Goal: Find specific page/section

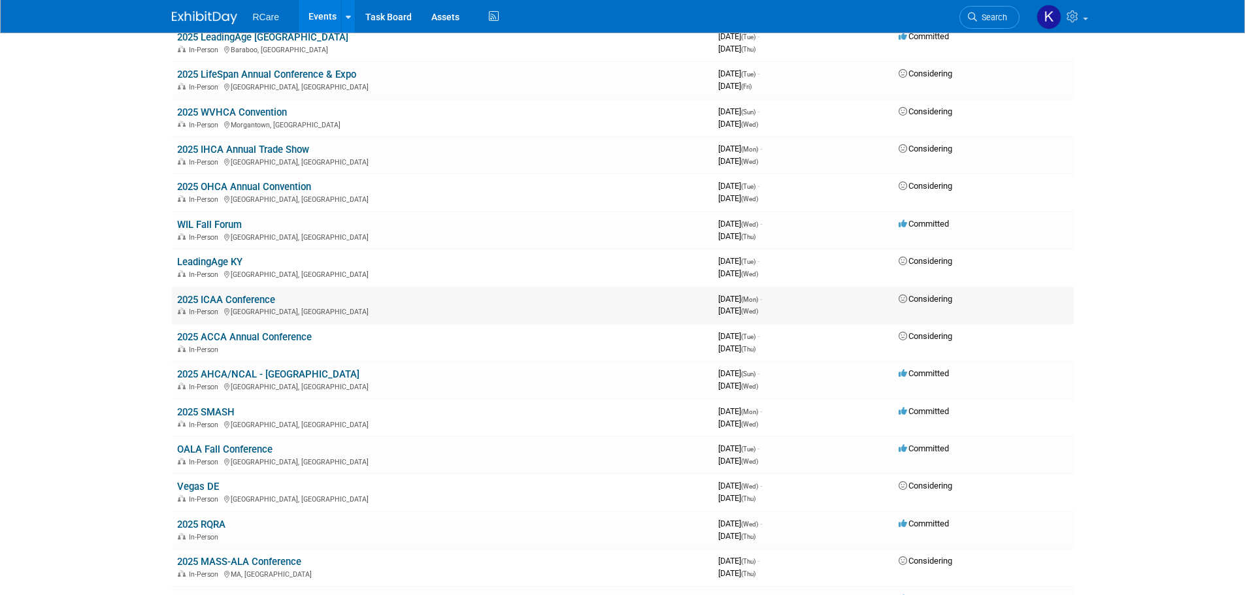
scroll to position [261, 0]
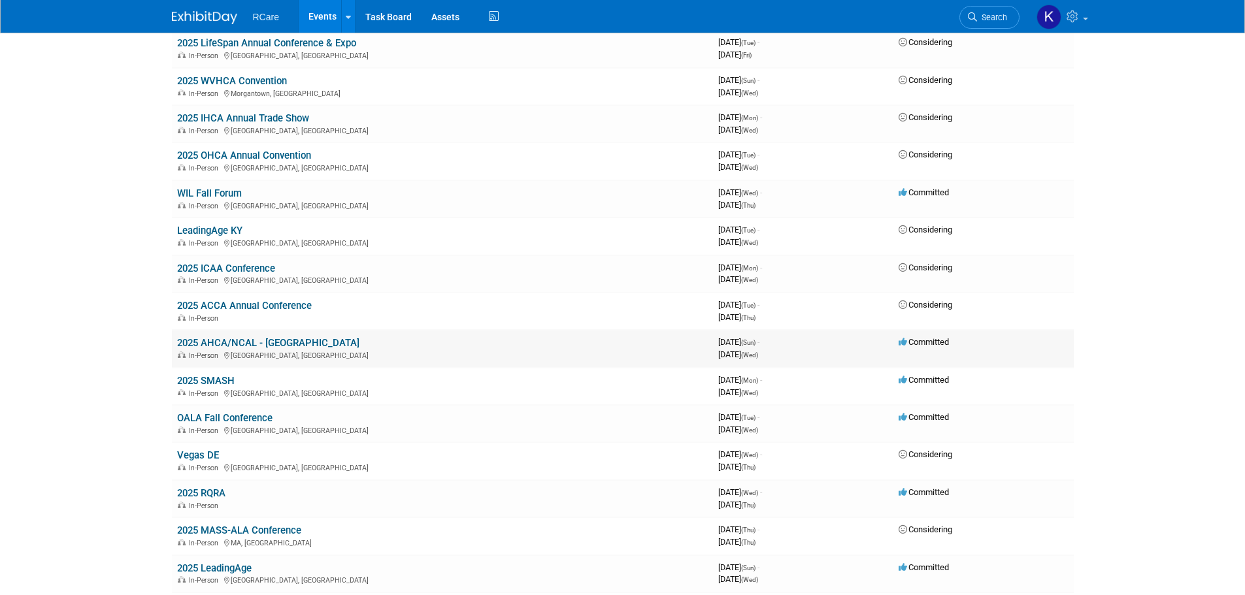
click at [268, 340] on link "2025 AHCA/NCAL - [GEOGRAPHIC_DATA]" at bounding box center [268, 343] width 182 height 12
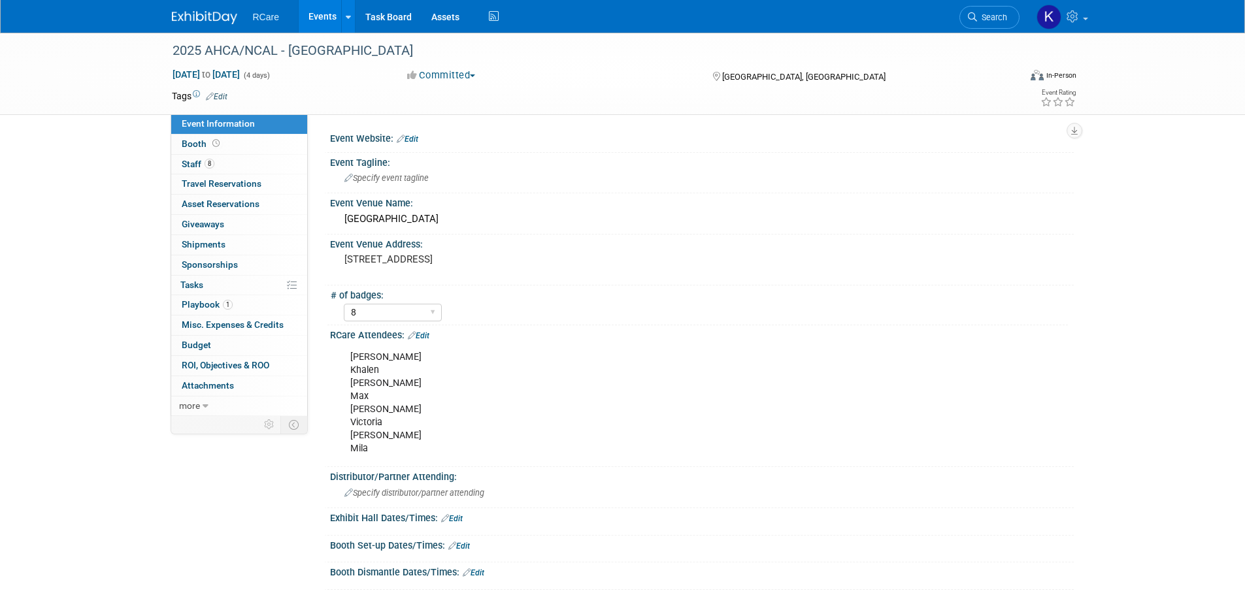
select select "8"
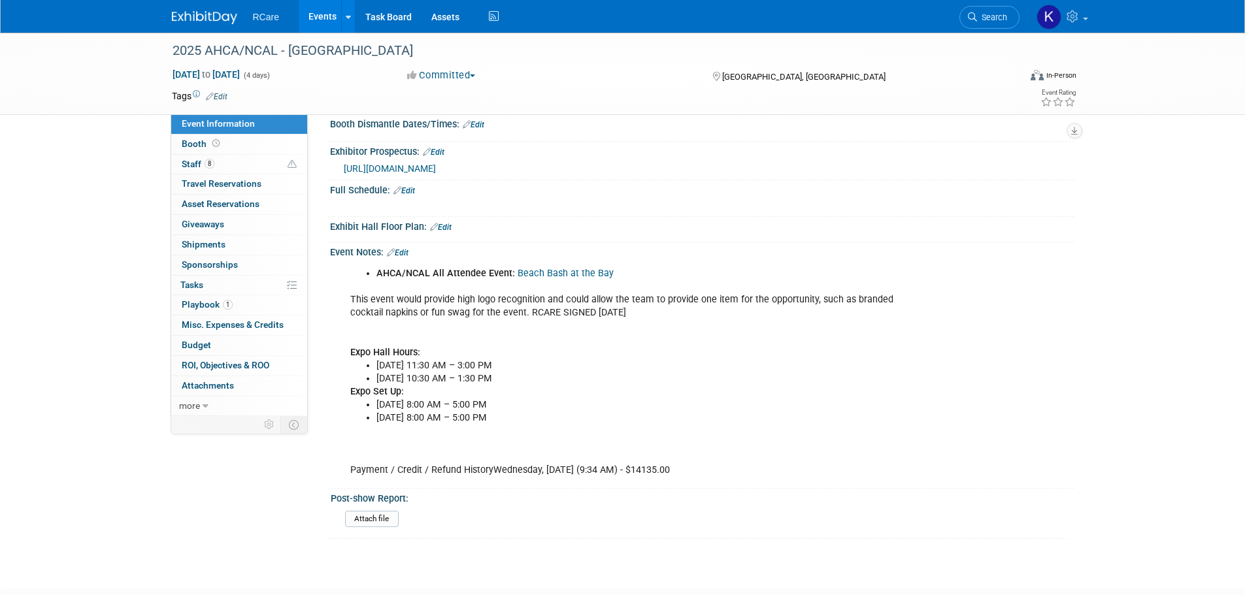
scroll to position [457, 0]
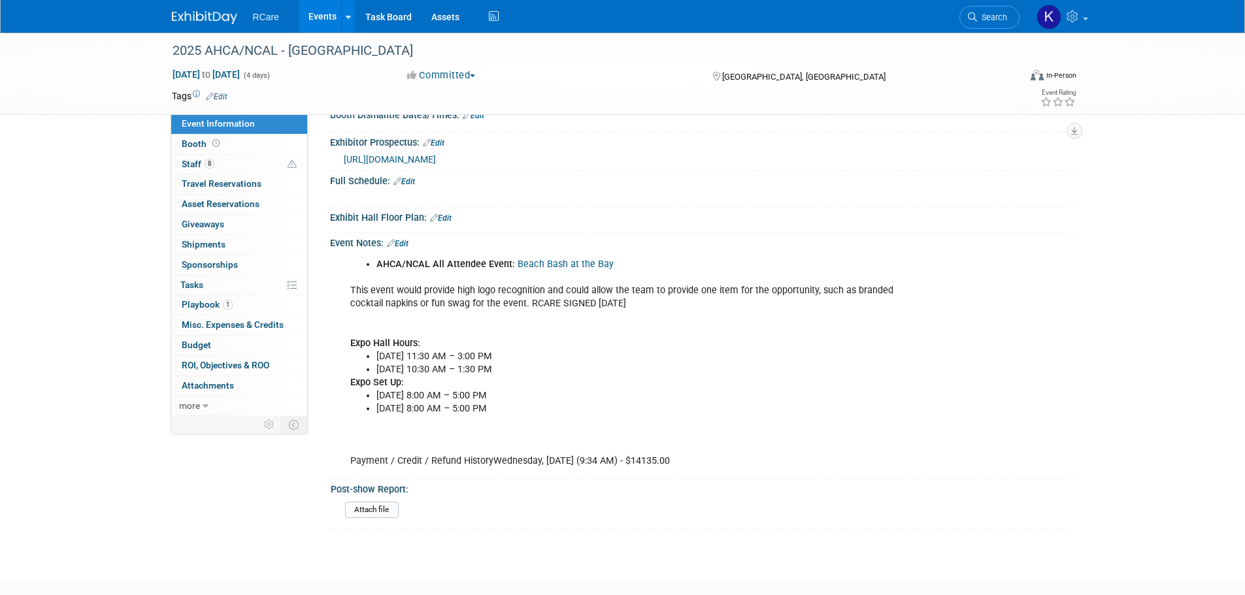
drag, startPoint x: 567, startPoint y: 384, endPoint x: 375, endPoint y: 371, distance: 191.9
click at [375, 371] on ul "Monday, October 20, 11:30 AM – 3:00 PM Tuesday, October 21, 10:30 AM – 1:30 PM" at bounding box center [636, 363] width 572 height 26
click at [550, 376] on li "Tuesday, October 21, 10:30 AM – 1:30 PM" at bounding box center [649, 369] width 546 height 13
drag, startPoint x: 563, startPoint y: 380, endPoint x: 372, endPoint y: 372, distance: 191.6
click at [372, 371] on ul "Monday, October 20, 11:30 AM – 3:00 PM Tuesday, October 21, 10:30 AM – 1:30 PM" at bounding box center [636, 363] width 572 height 26
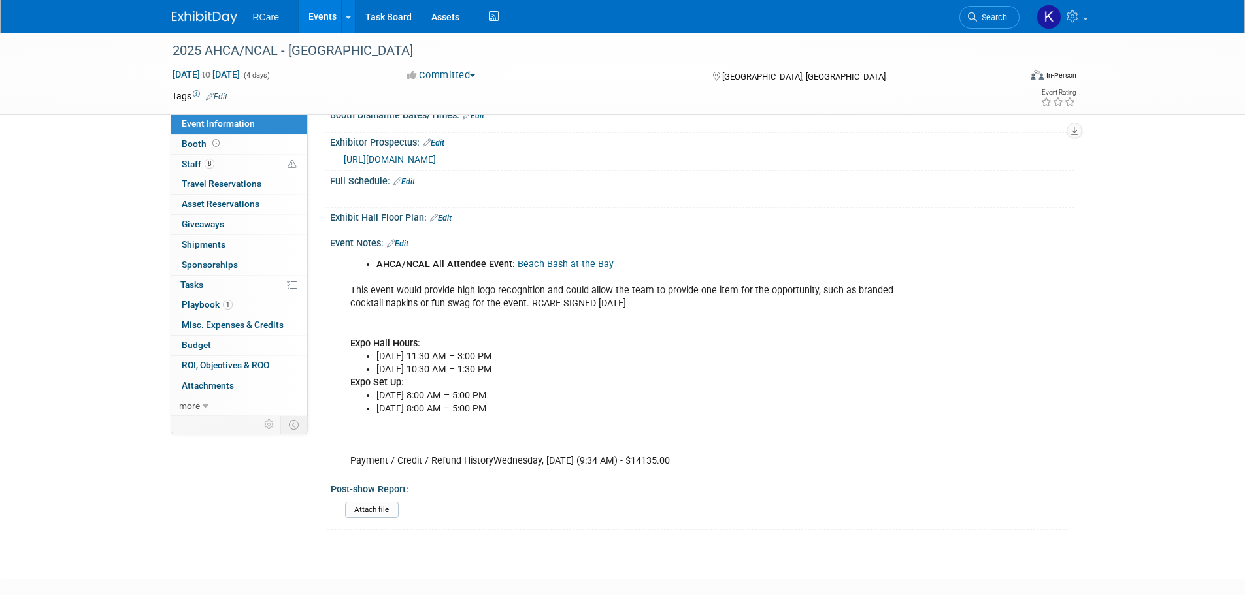
click at [571, 363] on li "Monday, October 20, 11:30 AM – 3:00 PM" at bounding box center [649, 356] width 546 height 13
drag, startPoint x: 561, startPoint y: 391, endPoint x: 393, endPoint y: 373, distance: 168.3
click at [393, 371] on div "AHCA/NCAL All Attendee Event: Beach Bash at the Bay This event would provide hi…" at bounding box center [635, 363] width 589 height 223
click at [547, 376] on li "Tuesday, October 21, 10:30 AM – 1:30 PM" at bounding box center [649, 369] width 546 height 13
drag, startPoint x: 556, startPoint y: 381, endPoint x: 372, endPoint y: 370, distance: 184.6
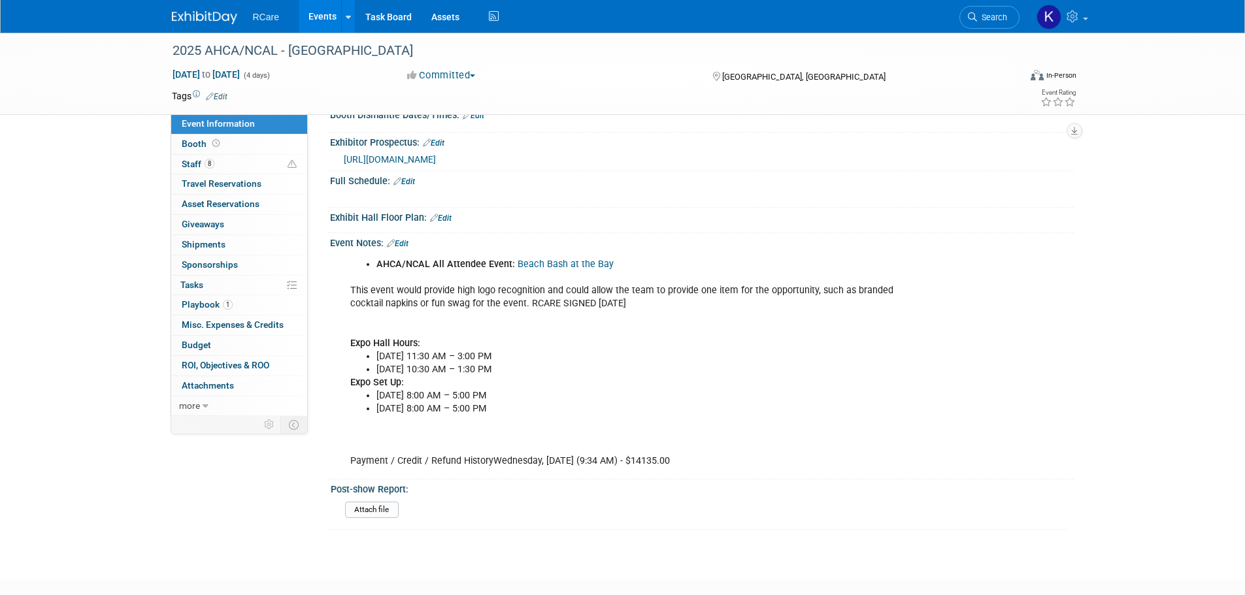
click at [372, 370] on ul "Monday, October 20, 11:30 AM – 3:00 PM Tuesday, October 21, 10:30 AM – 1:30 PM" at bounding box center [636, 363] width 572 height 26
click at [586, 363] on li "Monday, October 20, 11:30 AM – 3:00 PM" at bounding box center [649, 356] width 546 height 13
